Goal: Find specific page/section: Find specific page/section

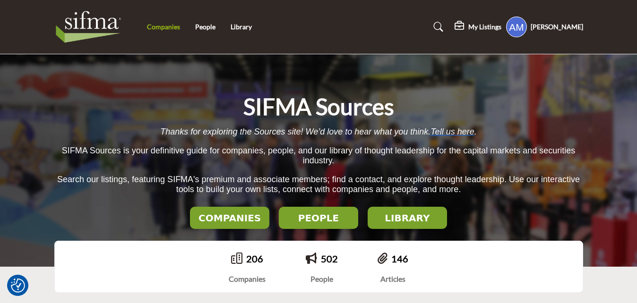
click at [171, 26] on link "Companies" at bounding box center [163, 27] width 33 height 8
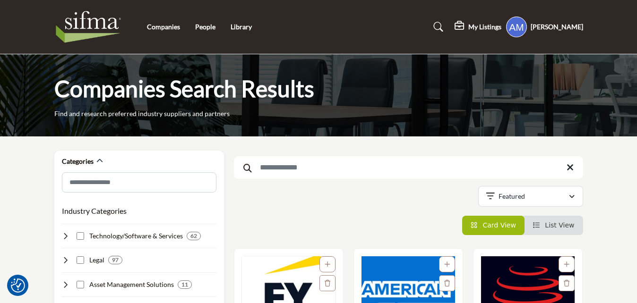
click at [302, 157] on input "Search Keyword" at bounding box center [408, 167] width 349 height 23
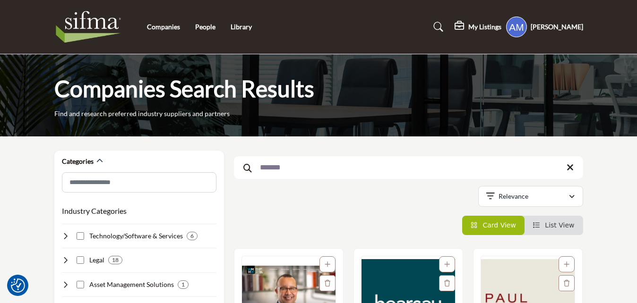
type input "*******"
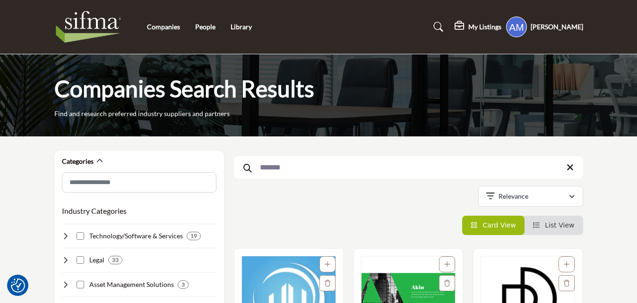
scroll to position [156, 0]
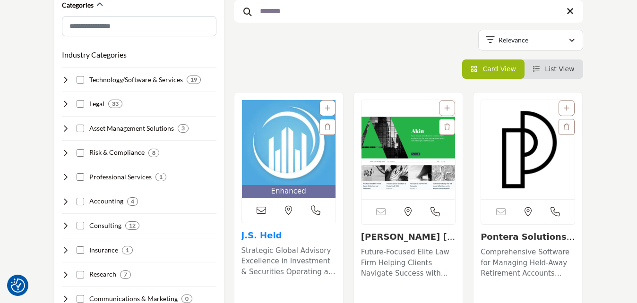
click at [251, 237] on link "J.S. Held" at bounding box center [262, 236] width 41 height 10
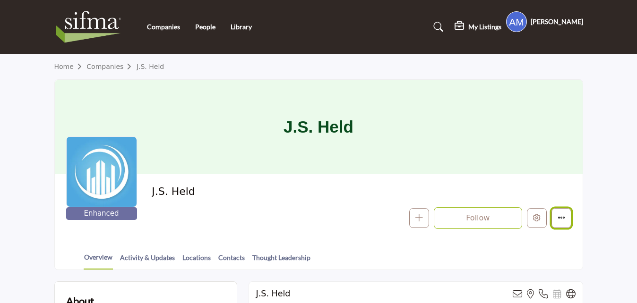
click at [564, 223] on button "More details" at bounding box center [562, 218] width 20 height 20
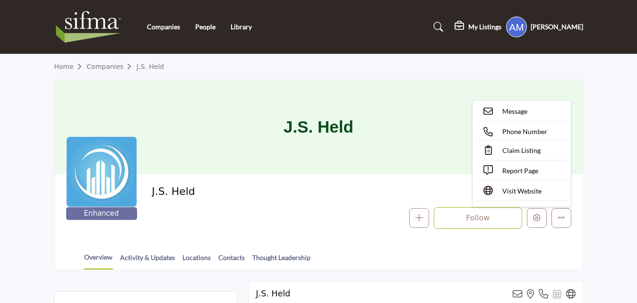
click at [547, 147] on link "Claim Listing" at bounding box center [522, 150] width 92 height 15
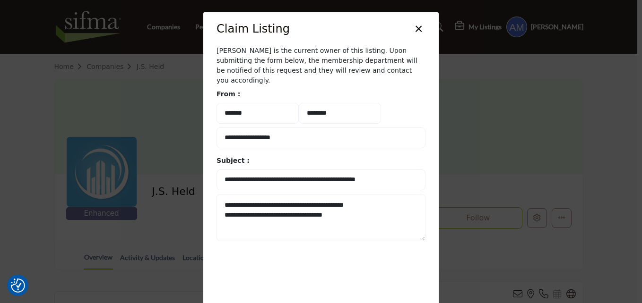
click at [423, 30] on button "×" at bounding box center [419, 28] width 14 height 18
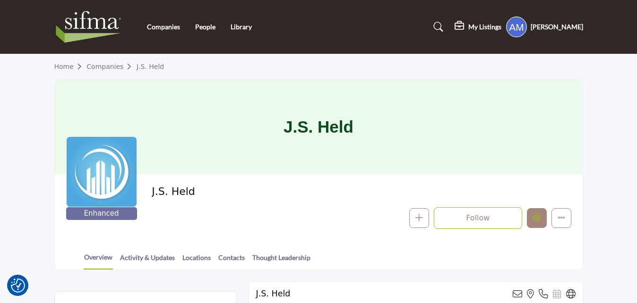
click at [537, 223] on button "Edit company" at bounding box center [537, 218] width 20 height 20
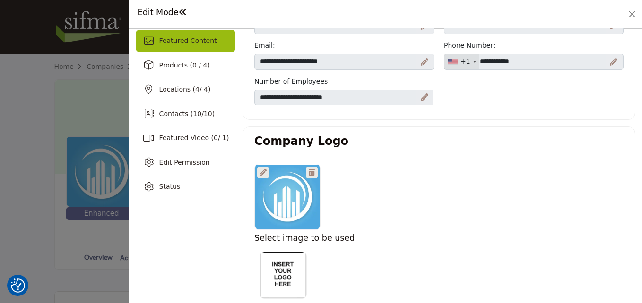
scroll to position [128, 0]
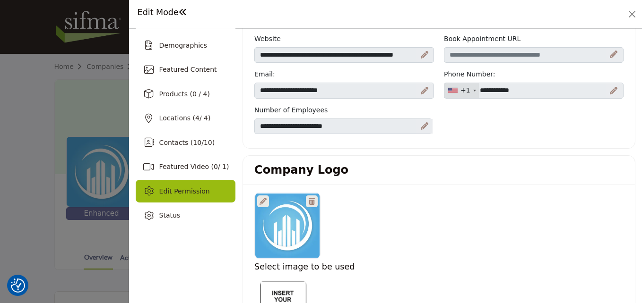
click at [188, 200] on div "Edit Permission" at bounding box center [186, 191] width 100 height 23
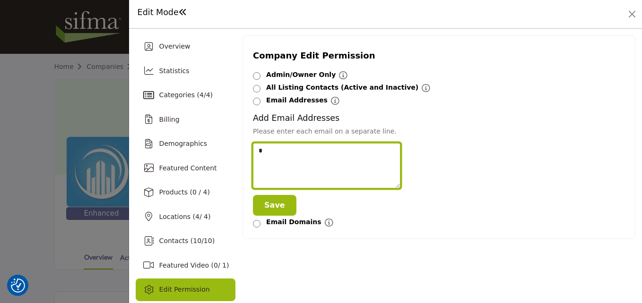
click at [328, 147] on textarea at bounding box center [326, 166] width 147 height 46
paste textarea "**********"
type textarea "**********"
drag, startPoint x: 328, startPoint y: 147, endPoint x: 173, endPoint y: 156, distance: 155.3
click at [173, 156] on div "Overview Statistics Categories ( 4 / 4 ) Billing Demographics Locations ( 4" at bounding box center [386, 180] width 500 height 291
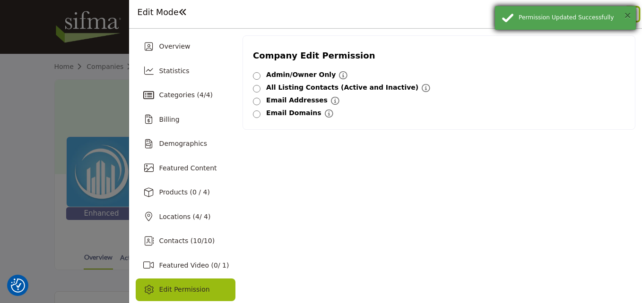
click at [629, 17] on button "×" at bounding box center [628, 14] width 8 height 9
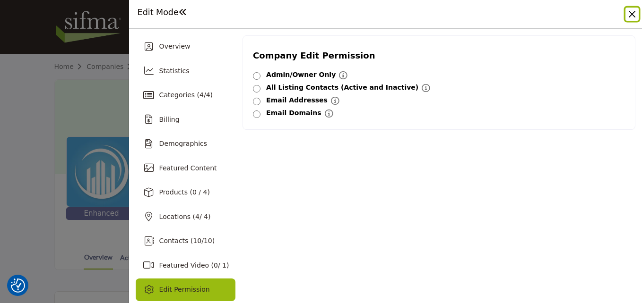
click at [629, 17] on button "Close" at bounding box center [631, 14] width 13 height 13
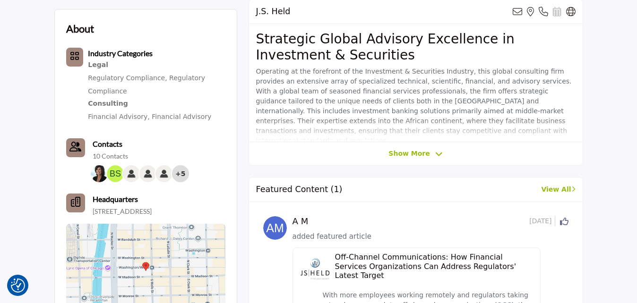
scroll to position [283, 0]
click at [102, 142] on b "Contacts" at bounding box center [108, 143] width 30 height 9
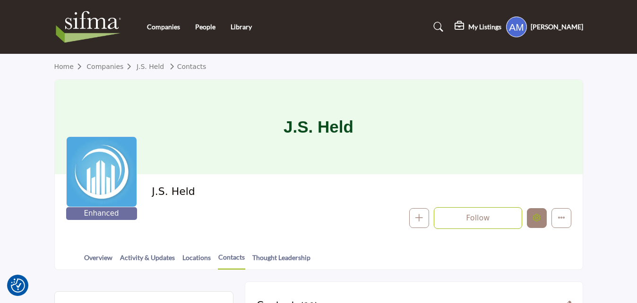
click at [532, 220] on button "Edit company" at bounding box center [537, 218] width 20 height 20
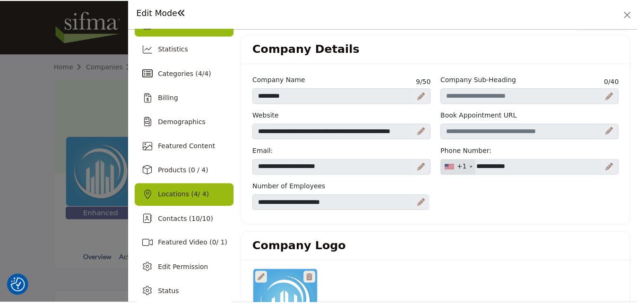
scroll to position [22, 0]
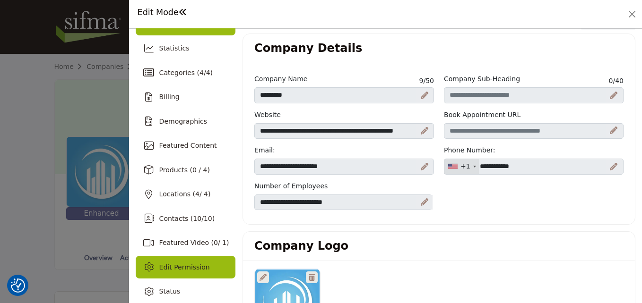
click at [188, 260] on div "Edit Permission" at bounding box center [186, 267] width 100 height 23
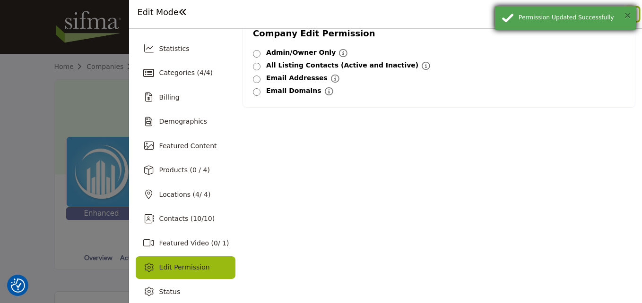
click at [628, 16] on button "×" at bounding box center [628, 14] width 8 height 9
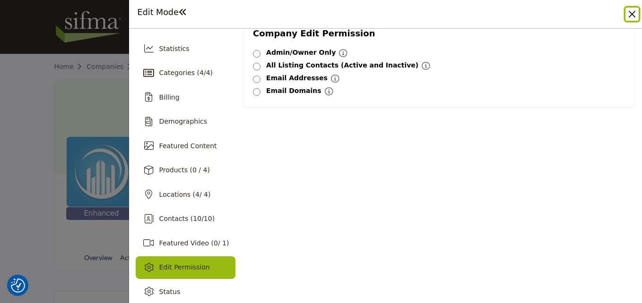
click at [628, 16] on button "Close" at bounding box center [631, 14] width 13 height 13
